Goal: Task Accomplishment & Management: Manage account settings

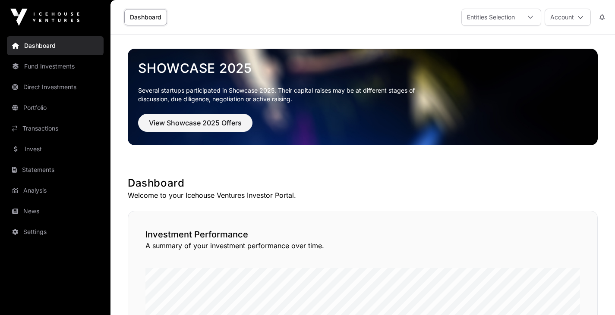
click at [47, 88] on link "Direct Investments" at bounding box center [55, 87] width 97 height 19
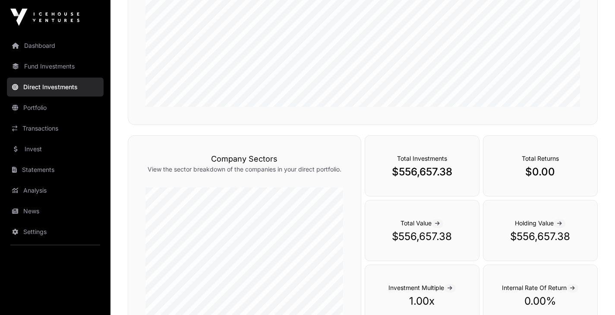
scroll to position [279, 0]
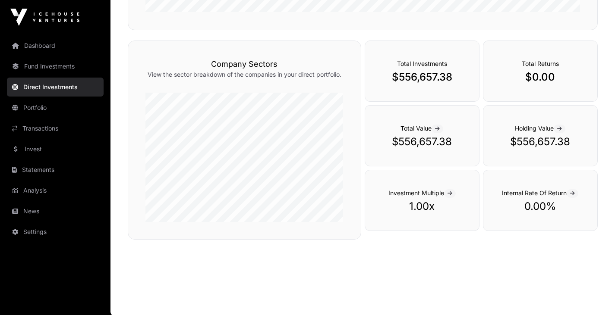
click at [450, 194] on icon at bounding box center [449, 193] width 5 height 5
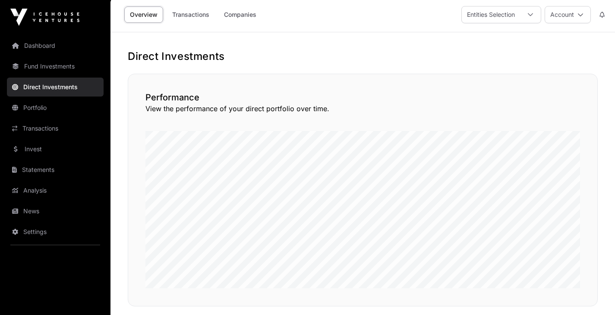
scroll to position [0, 0]
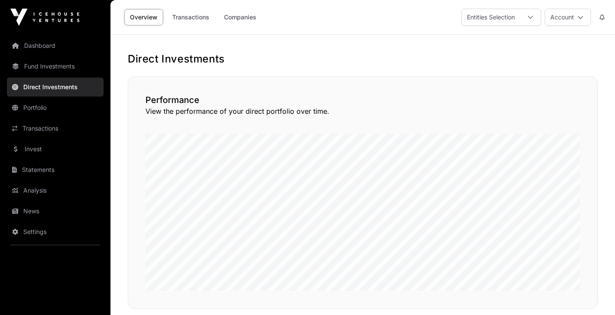
click at [40, 47] on link "Dashboard" at bounding box center [55, 45] width 97 height 19
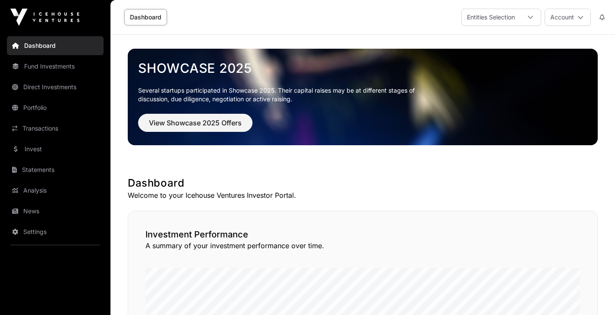
click at [584, 14] on button "Account" at bounding box center [567, 17] width 46 height 17
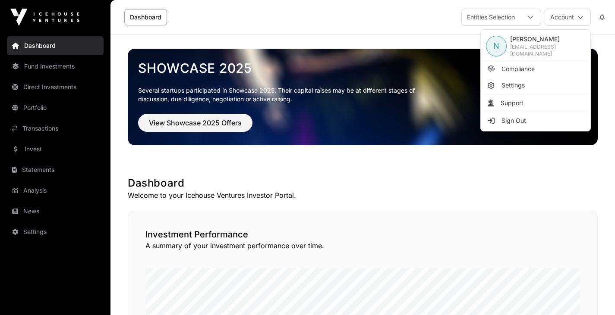
click at [526, 117] on link "Sign Out" at bounding box center [535, 121] width 106 height 16
